Goal: Find specific page/section: Find specific page/section

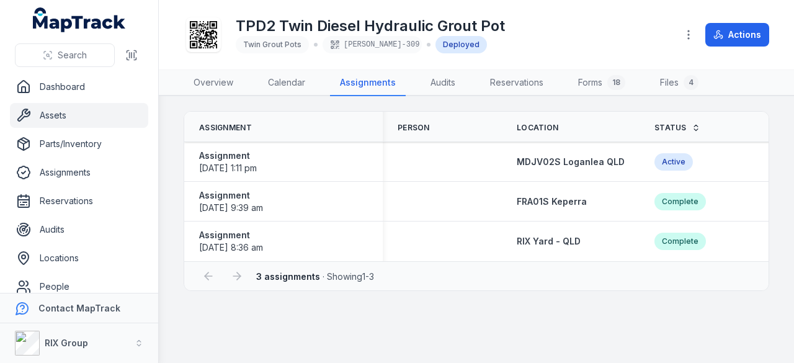
scroll to position [13, 0]
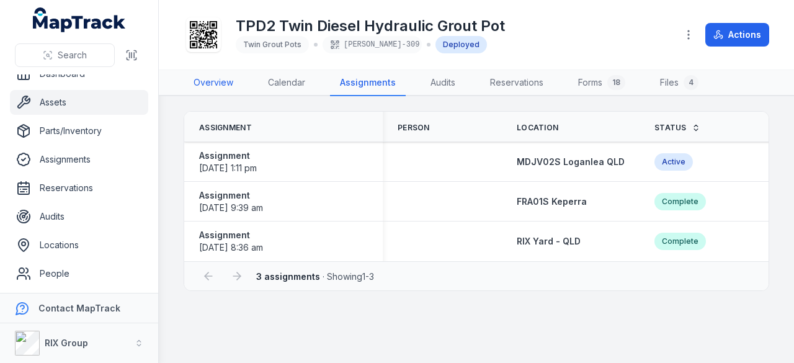
click at [223, 81] on link "Overview" at bounding box center [214, 83] width 60 height 26
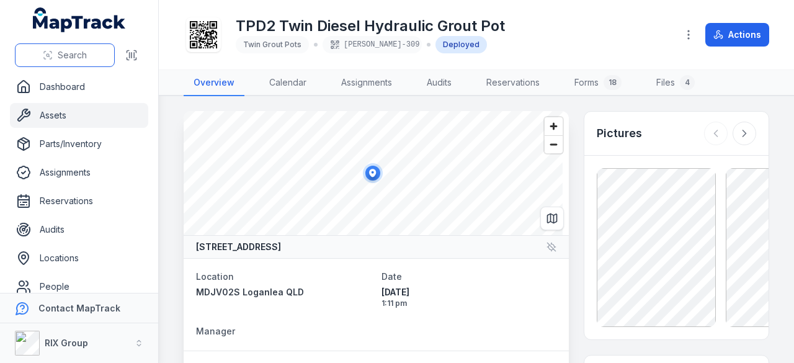
click at [67, 63] on button "Search" at bounding box center [65, 55] width 100 height 24
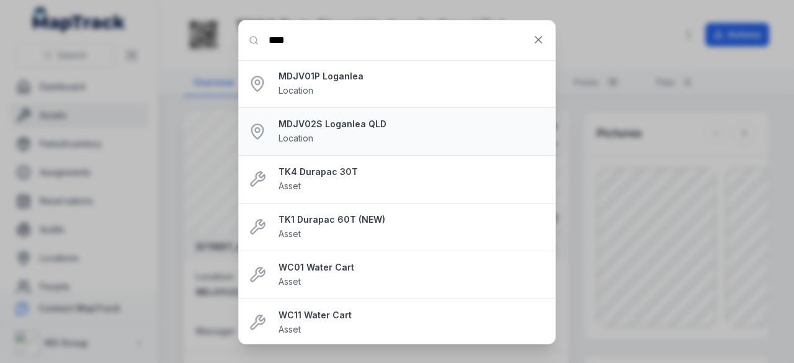
type input "****"
click at [321, 127] on strong "MDJV02S Loganlea QLD" at bounding box center [412, 124] width 267 height 12
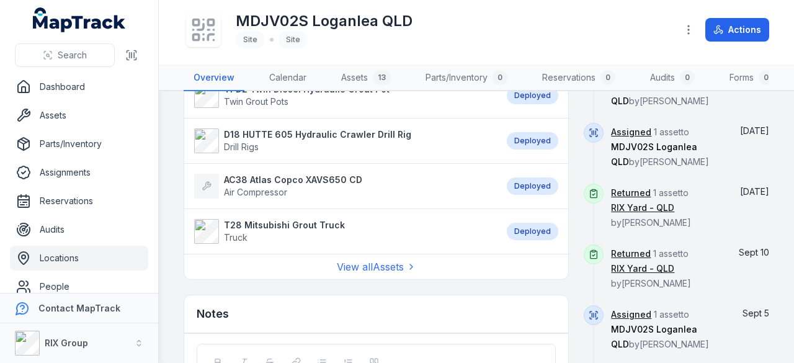
scroll to position [683, 0]
click at [384, 272] on link "View all Assets" at bounding box center [376, 266] width 79 height 15
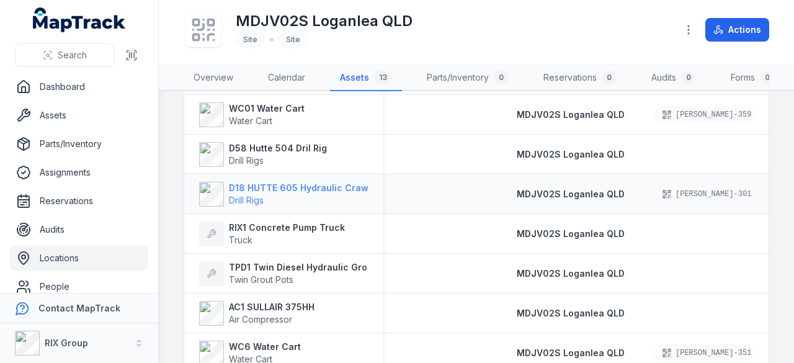
scroll to position [128, 0]
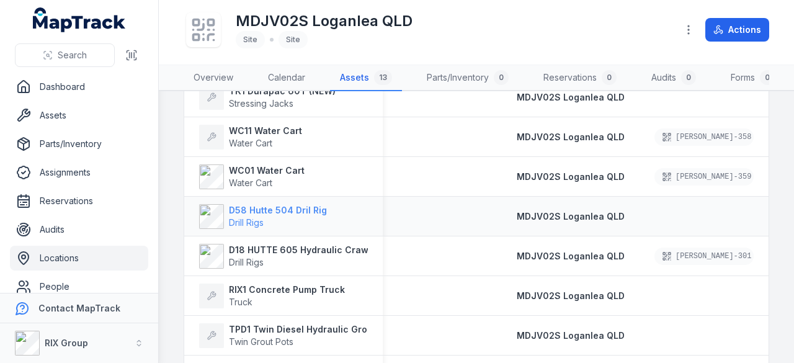
click at [282, 217] on strong "D58 Hutte 504 Dril Rig" at bounding box center [278, 210] width 98 height 12
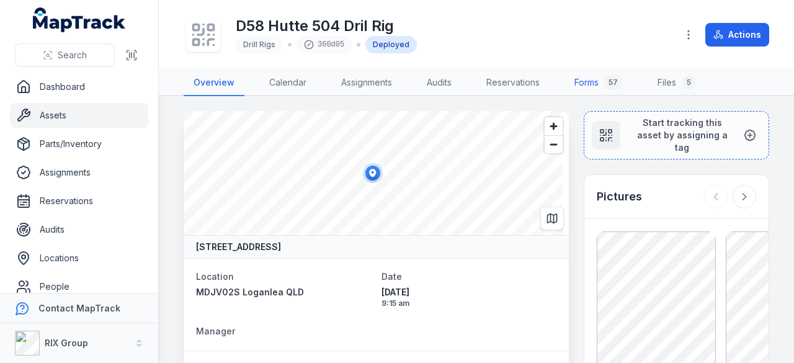
click at [578, 81] on link "Forms 57" at bounding box center [599, 83] width 68 height 26
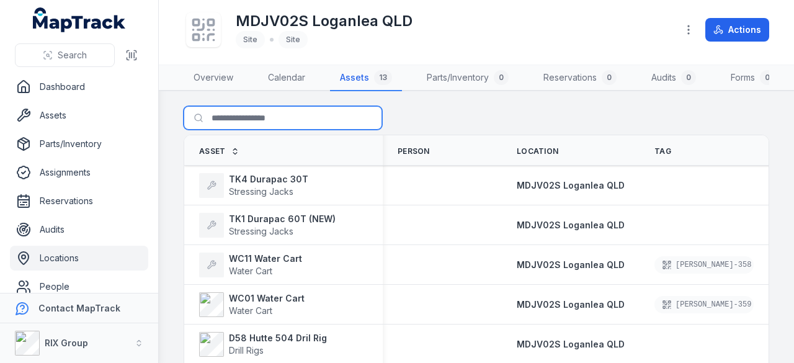
click at [263, 130] on input "Search for assets" at bounding box center [283, 118] width 199 height 24
type input "***"
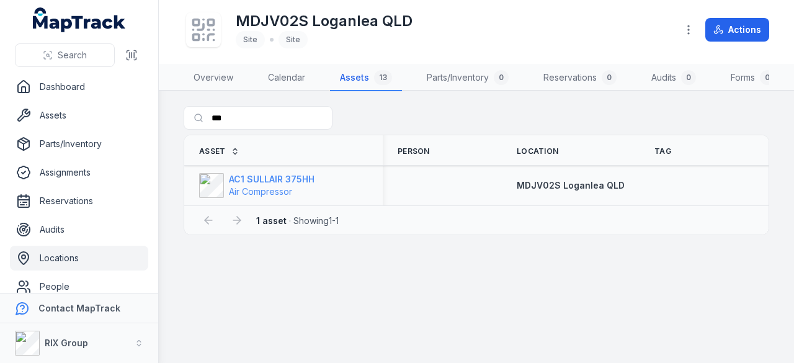
click at [263, 186] on strong "AC1 SULLAIR 375HH" at bounding box center [272, 179] width 86 height 12
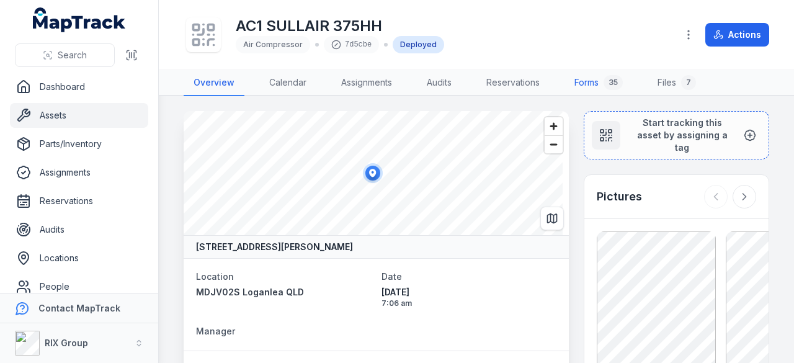
click at [585, 80] on link "Forms 35" at bounding box center [599, 83] width 68 height 26
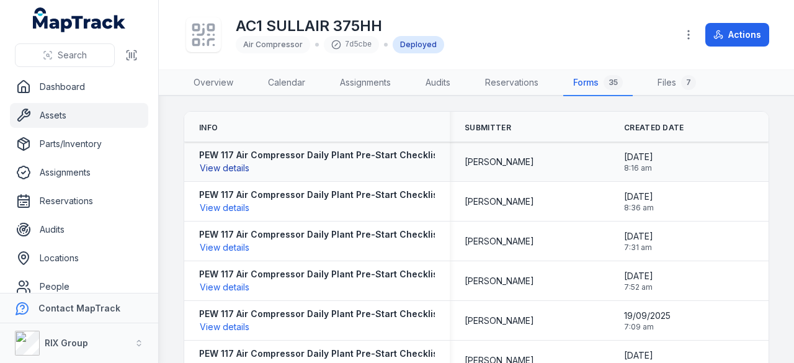
click at [231, 167] on button "View details" at bounding box center [224, 168] width 51 height 14
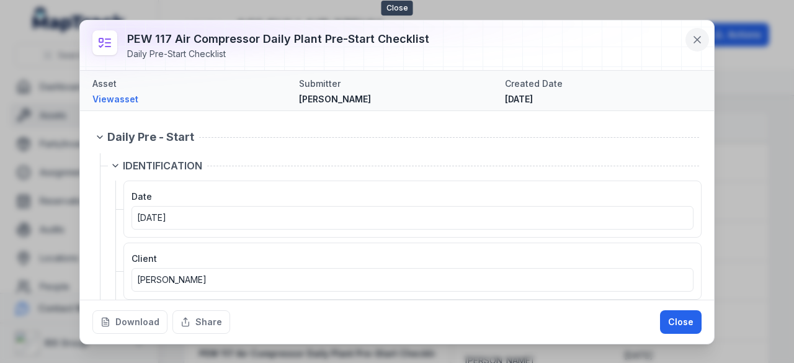
click at [694, 34] on icon at bounding box center [697, 40] width 12 height 12
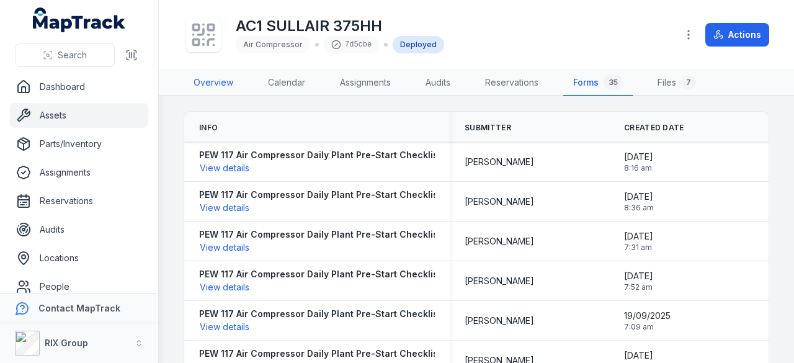
click at [208, 78] on link "Overview" at bounding box center [214, 83] width 60 height 26
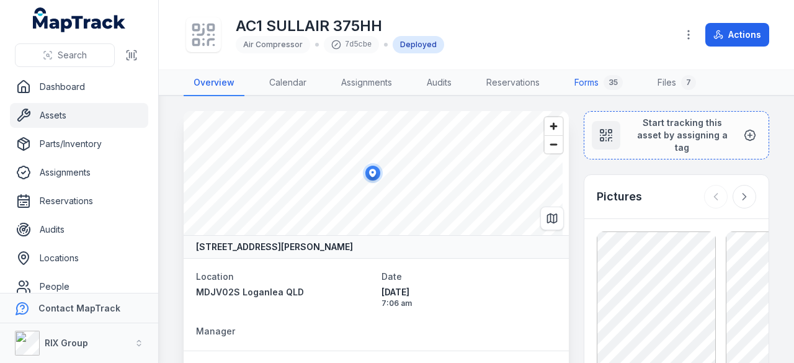
click at [580, 86] on link "Forms 35" at bounding box center [599, 83] width 68 height 26
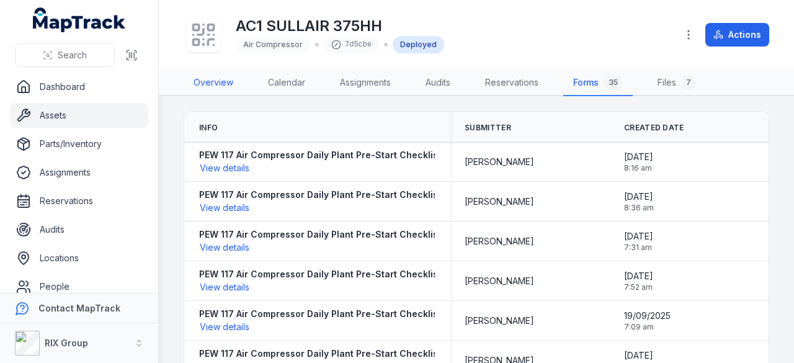
click at [209, 76] on link "Overview" at bounding box center [214, 83] width 60 height 26
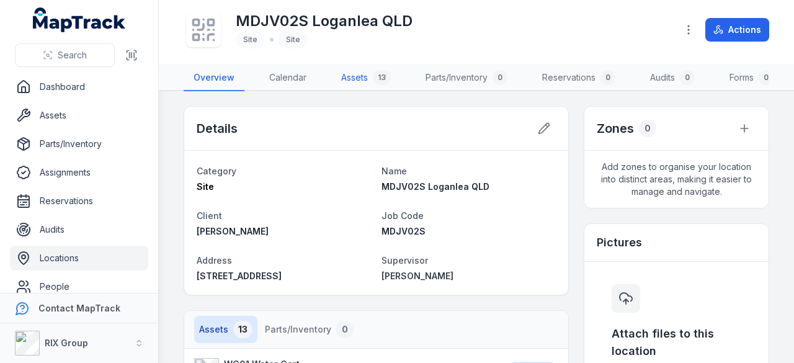
click at [375, 78] on div "13" at bounding box center [382, 77] width 18 height 15
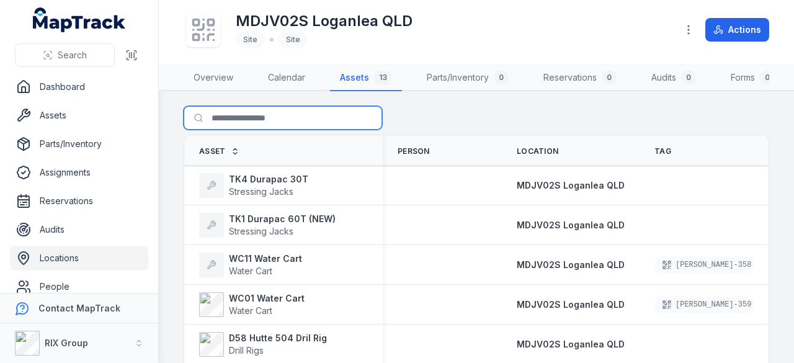
click at [241, 128] on input "Search for assets" at bounding box center [283, 118] width 199 height 24
type input "***"
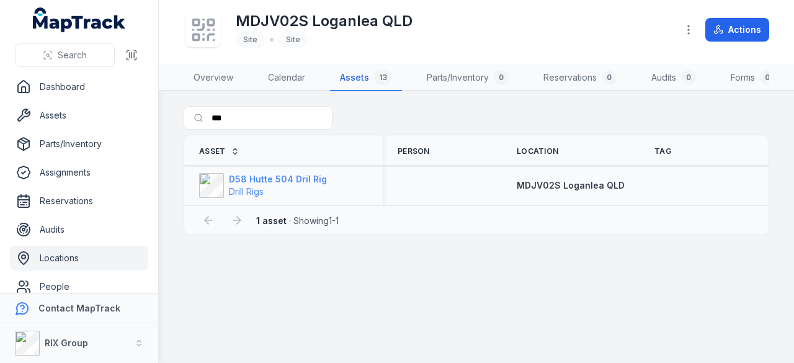
click at [273, 186] on strong "D58 Hutte 504 Dril Rig" at bounding box center [278, 179] width 98 height 12
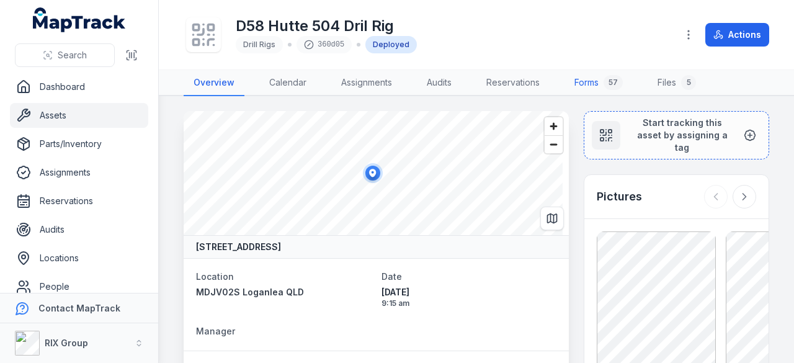
click at [593, 85] on link "Forms 57" at bounding box center [599, 83] width 68 height 26
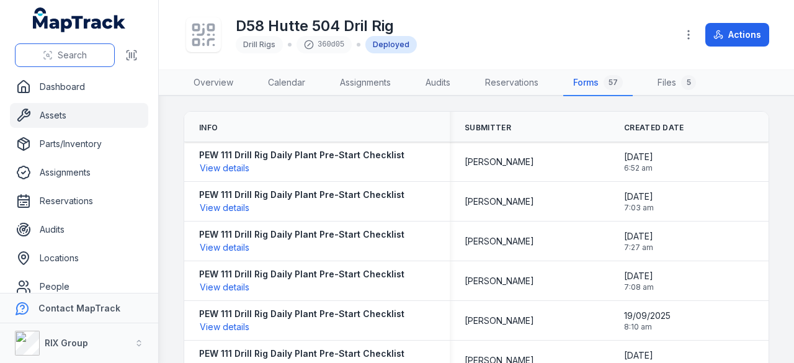
click at [74, 53] on span "Search" at bounding box center [72, 55] width 29 height 12
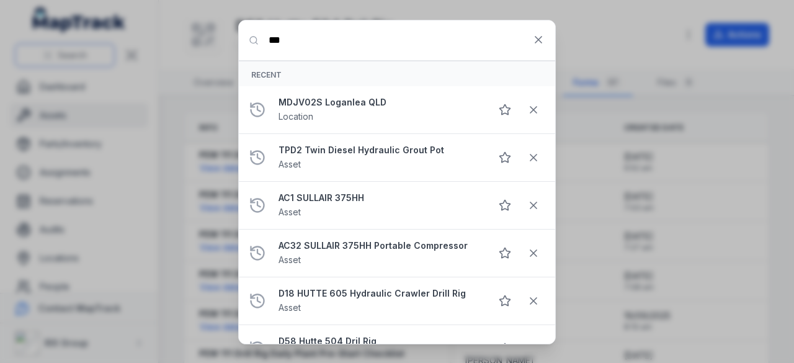
type input "***"
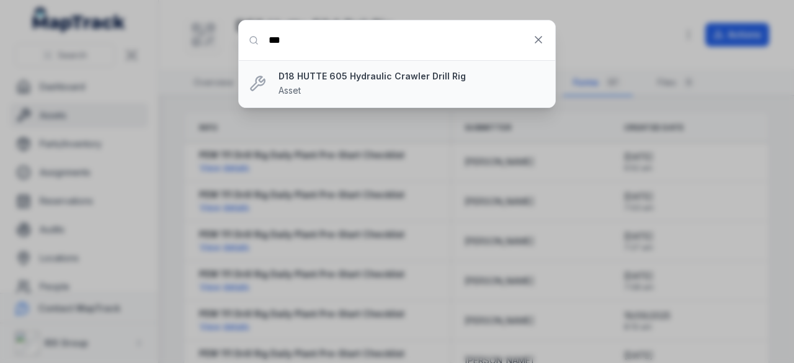
click at [275, 86] on li "D18 HUTTE 605 Hydraulic Crawler Drill Rig Asset" at bounding box center [397, 83] width 317 height 47
click at [349, 76] on strong "D18 HUTTE 605 Hydraulic Crawler Drill Rig" at bounding box center [412, 76] width 267 height 12
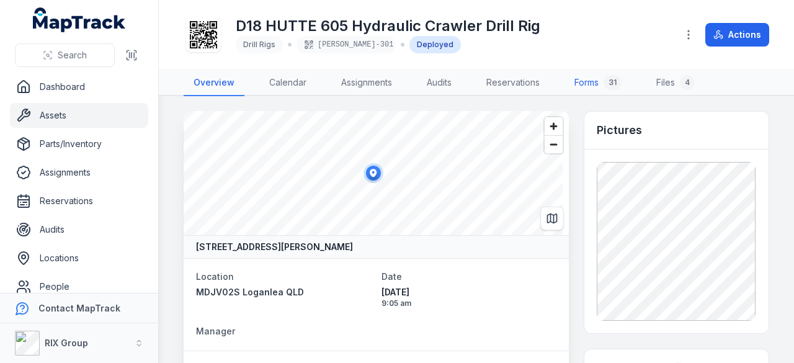
click at [574, 83] on link "Forms 31" at bounding box center [598, 83] width 67 height 26
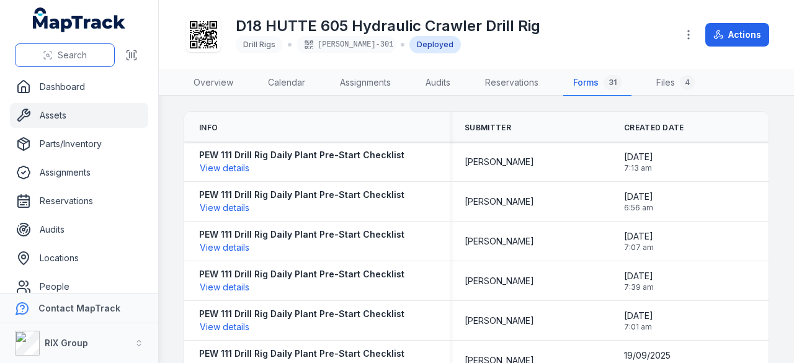
click at [79, 61] on button "Search" at bounding box center [65, 55] width 100 height 24
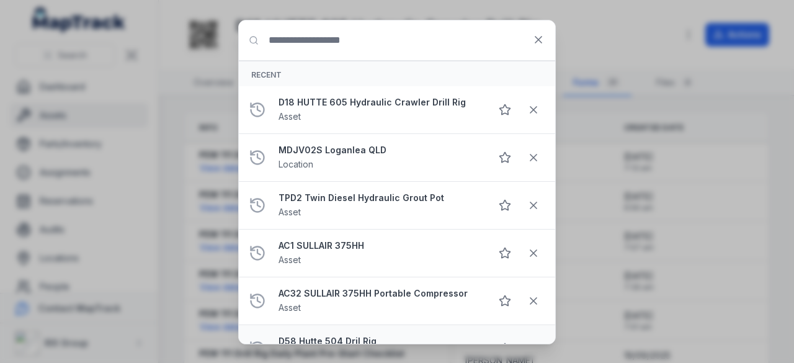
click at [302, 335] on strong "D58 Hutte 504 Dril Rig" at bounding box center [380, 341] width 202 height 12
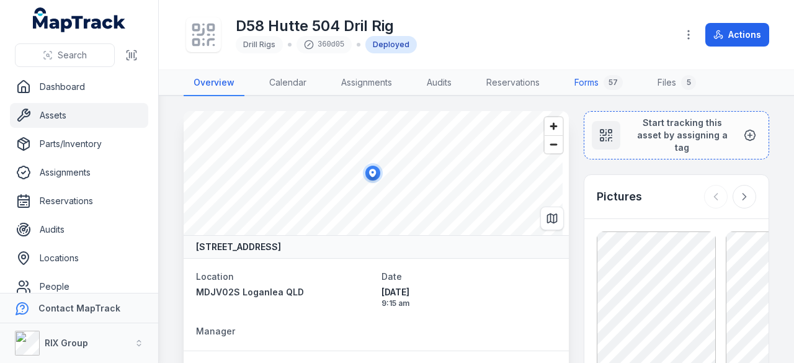
click at [590, 86] on link "Forms 57" at bounding box center [599, 83] width 68 height 26
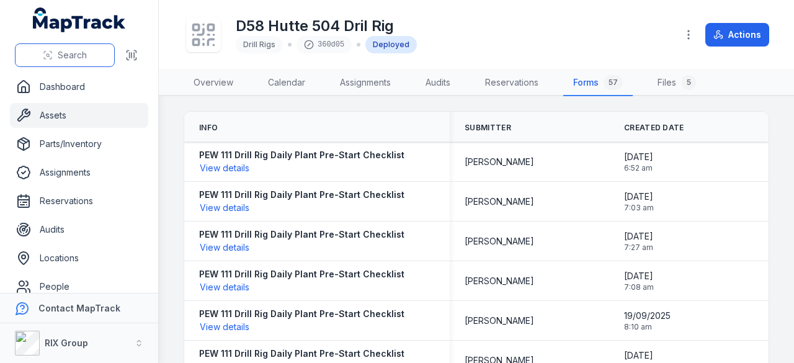
click at [68, 55] on span "Search" at bounding box center [72, 55] width 29 height 12
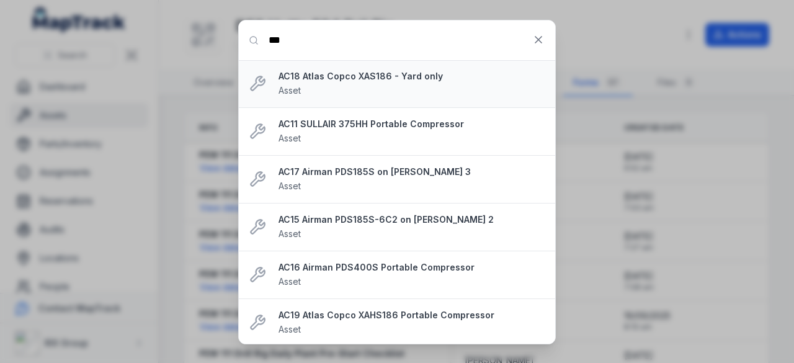
type input "***"
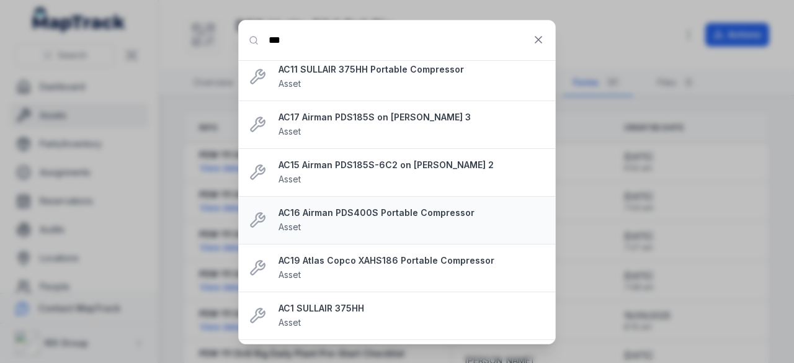
scroll to position [94, 0]
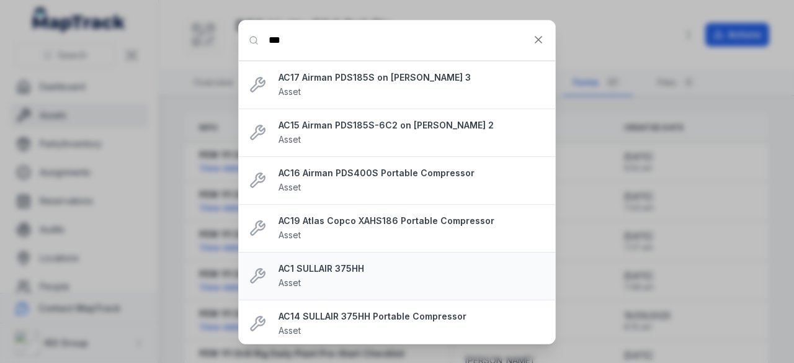
click at [310, 267] on strong "AC1 SULLAIR 375HH" at bounding box center [412, 269] width 267 height 12
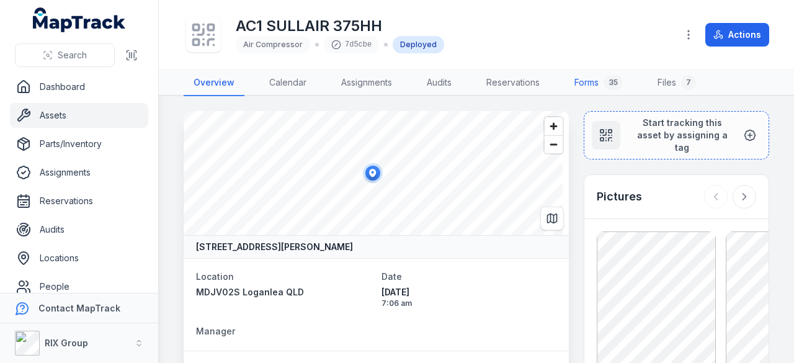
click at [588, 79] on link "Forms 35" at bounding box center [599, 83] width 68 height 26
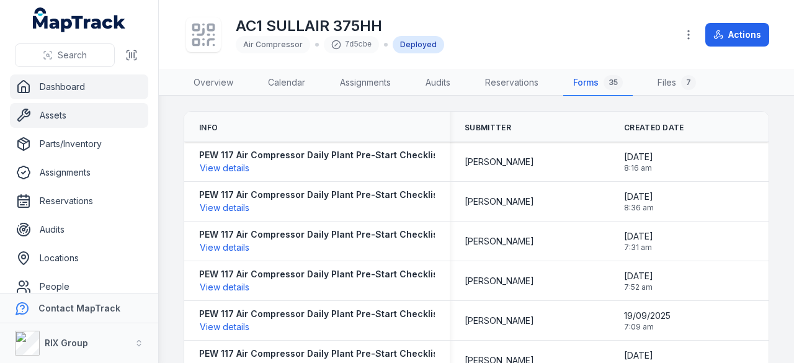
click at [65, 84] on link "Dashboard" at bounding box center [79, 86] width 138 height 25
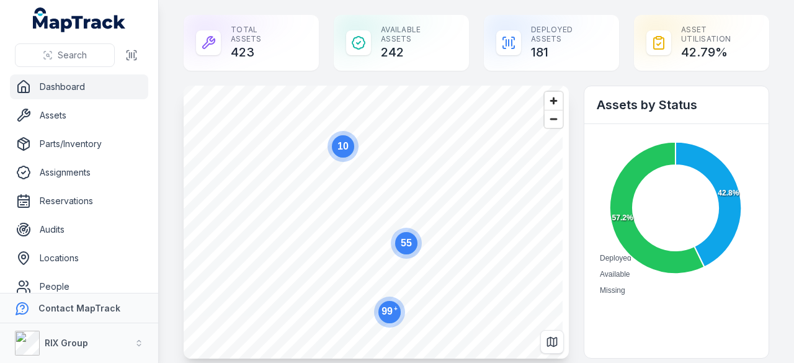
click at [406, 244] on text "55" at bounding box center [406, 243] width 11 height 11
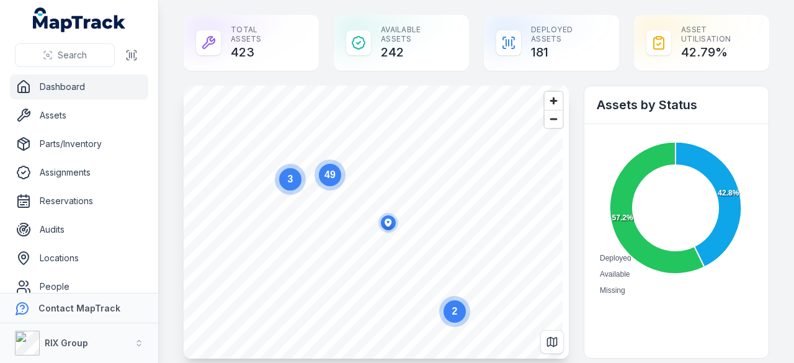
click at [390, 220] on icon "button" at bounding box center [388, 222] width 7 height 8
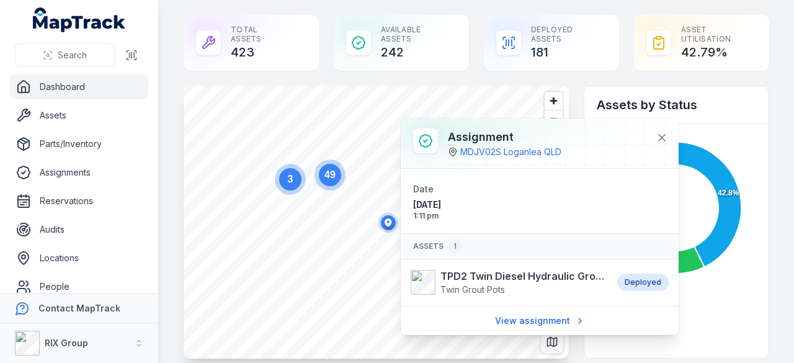
click at [384, 228] on circle "button" at bounding box center [389, 223] width 20 height 20
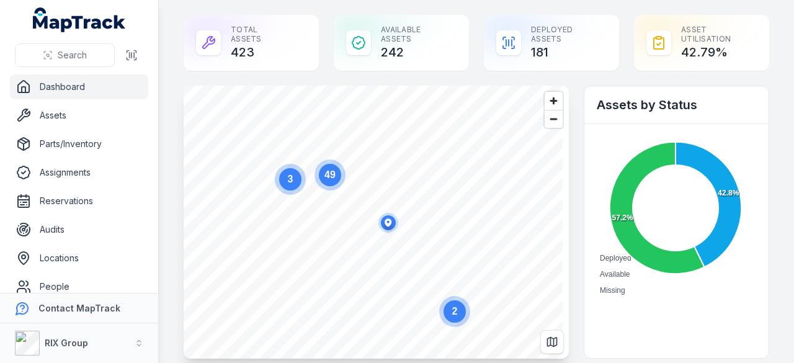
click at [379, 230] on icon "button" at bounding box center [388, 222] width 25 height 25
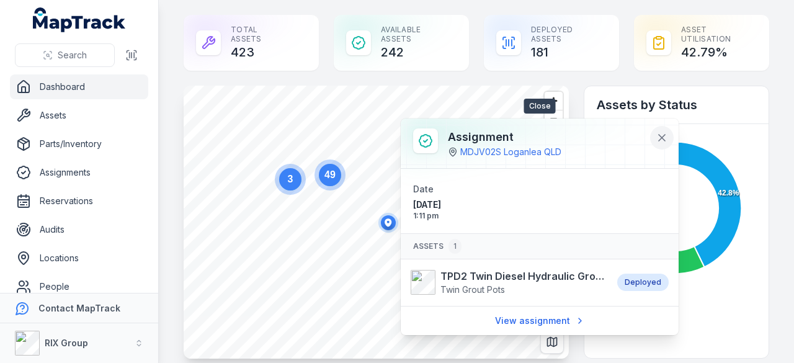
click at [666, 136] on icon at bounding box center [662, 138] width 12 height 12
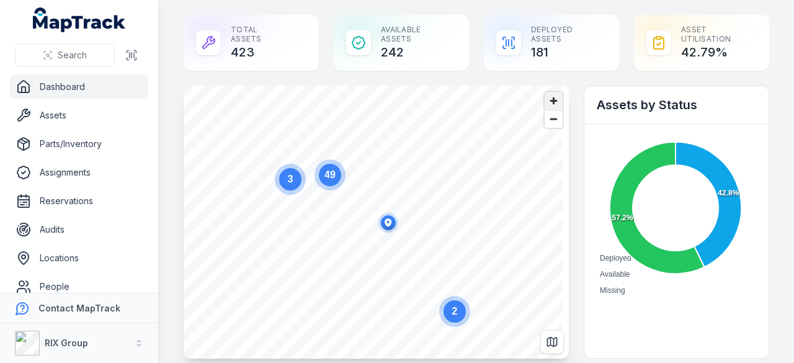
click at [553, 102] on span "Zoom in" at bounding box center [554, 101] width 18 height 18
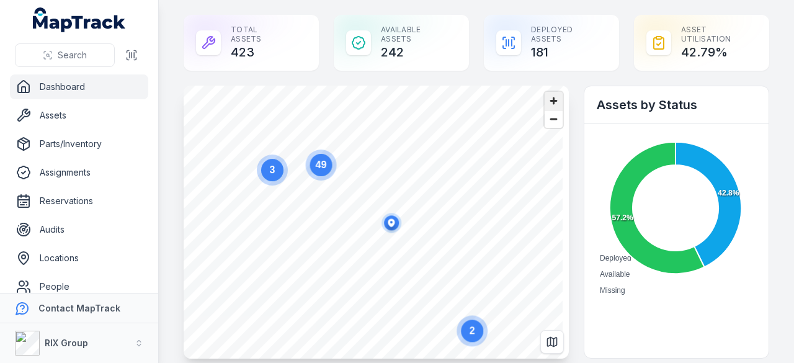
click at [549, 100] on span "Zoom in" at bounding box center [554, 101] width 18 height 18
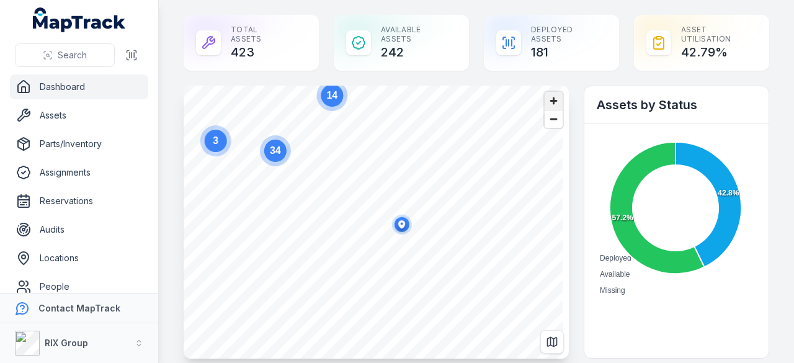
click at [549, 100] on span "Zoom in" at bounding box center [554, 101] width 18 height 18
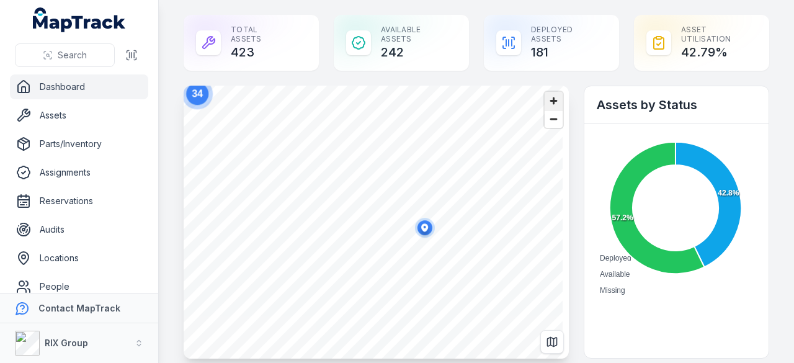
click at [549, 100] on span "Zoom in" at bounding box center [554, 101] width 18 height 18
click at [550, 96] on span "Zoom in" at bounding box center [554, 101] width 18 height 18
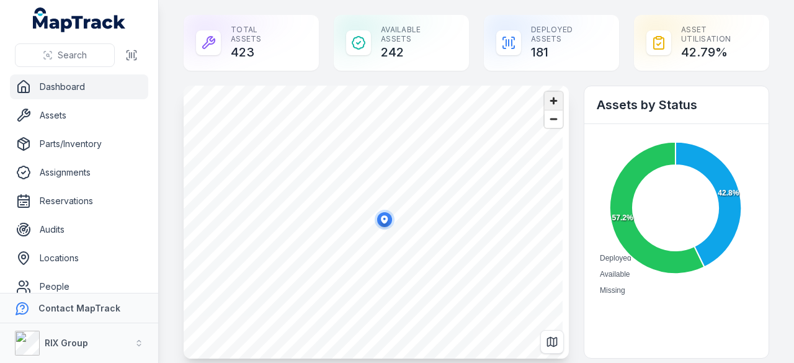
click at [549, 100] on span "Zoom in" at bounding box center [554, 101] width 18 height 18
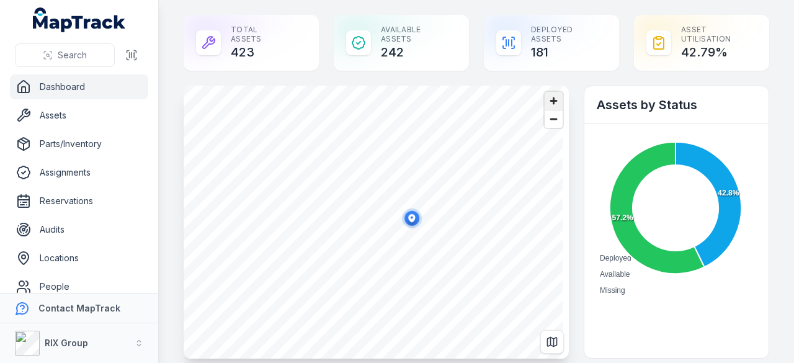
click at [549, 100] on span "Zoom in" at bounding box center [554, 101] width 18 height 18
click at [378, 210] on icon "button" at bounding box center [377, 214] width 7 height 8
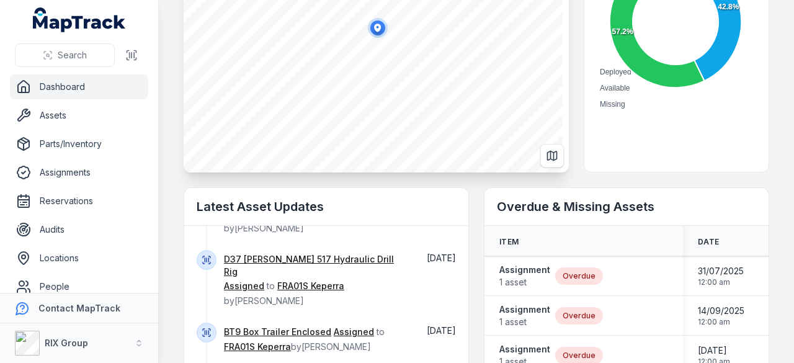
scroll to position [466, 0]
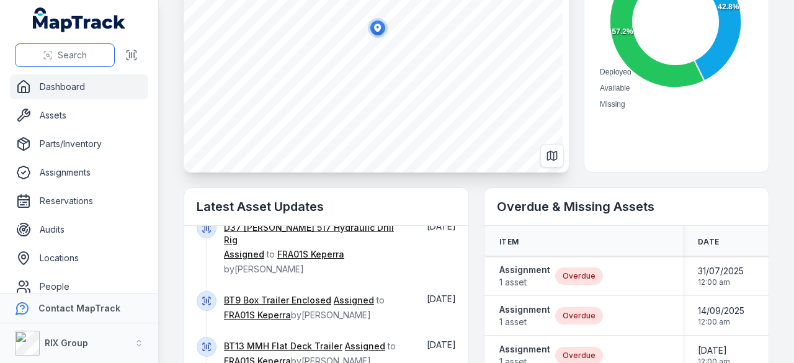
click at [70, 53] on span "Search" at bounding box center [72, 55] width 29 height 12
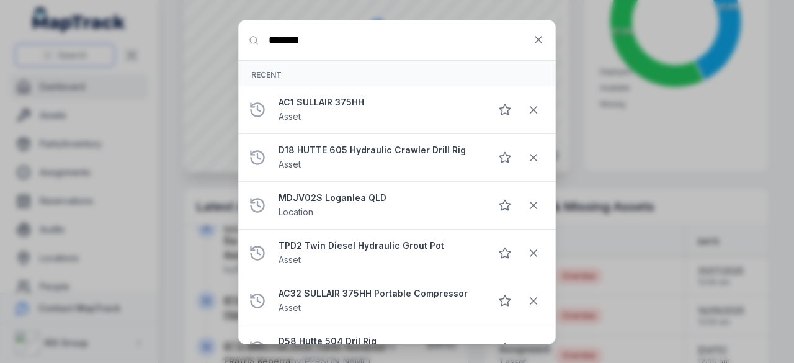
type input "********"
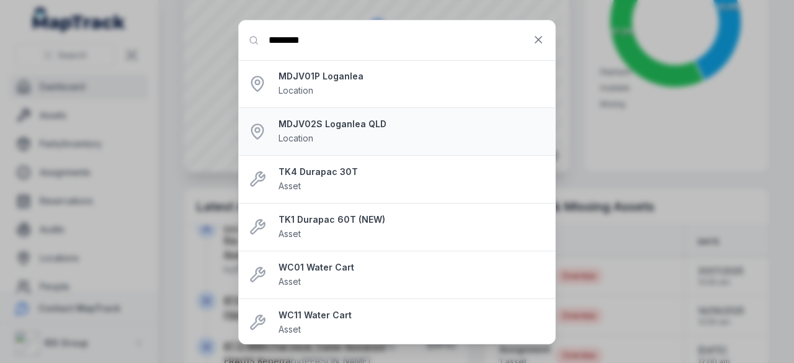
click at [354, 119] on strong "MDJV02S Loganlea QLD" at bounding box center [412, 124] width 267 height 12
